Goal: Use online tool/utility: Use online tool/utility

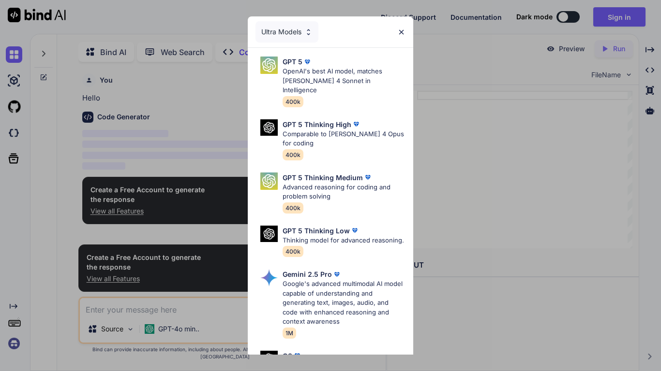
scroll to position [4, 0]
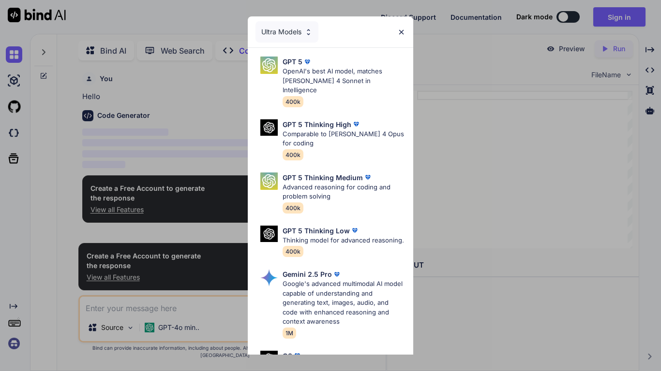
type textarea "x"
click at [404, 34] on img at bounding box center [401, 32] width 8 height 8
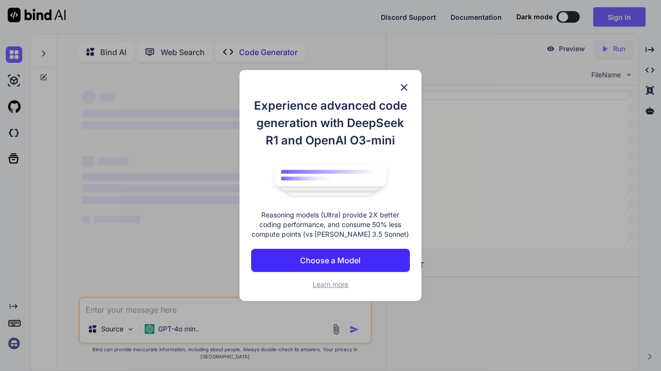
click at [407, 86] on img at bounding box center [404, 88] width 12 height 12
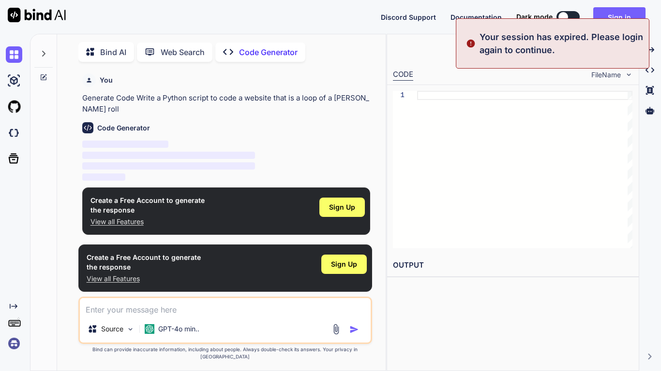
type textarea "x"
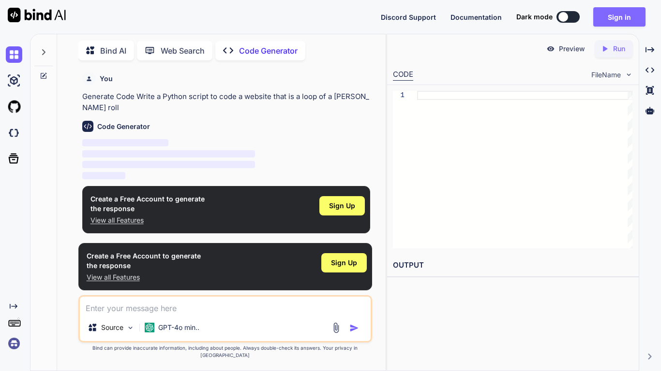
click at [623, 15] on button "Sign in" at bounding box center [619, 16] width 52 height 19
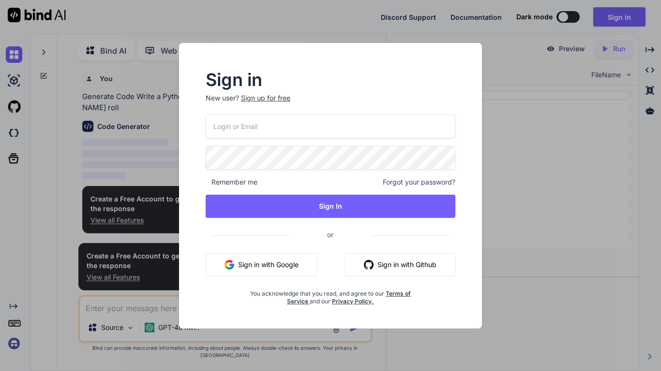
type input "jc13129@students.leeschools.net"
click at [292, 267] on button "Sign in with Google" at bounding box center [262, 264] width 112 height 23
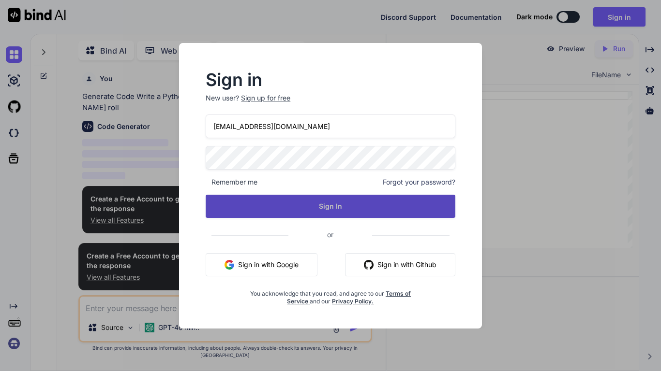
click at [346, 213] on button "Sign In" at bounding box center [331, 206] width 250 height 23
click at [348, 208] on button "Sign In" at bounding box center [331, 206] width 250 height 23
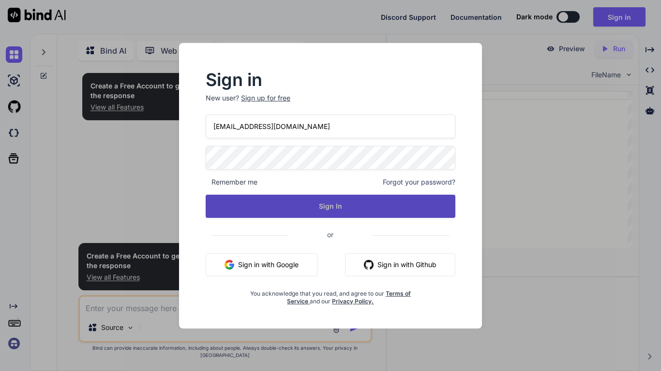
click at [348, 209] on button "Sign In" at bounding box center [331, 206] width 250 height 23
